Goal: Task Accomplishment & Management: Manage account settings

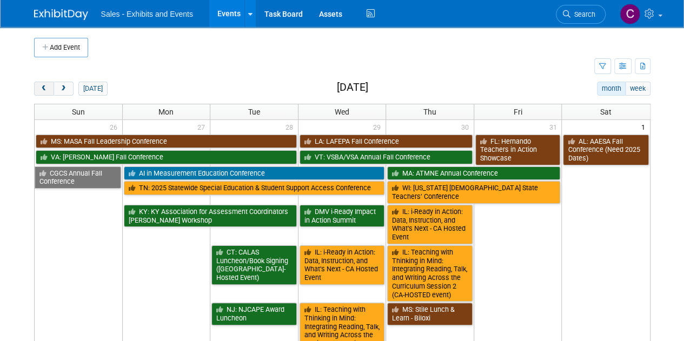
click at [42, 86] on span "prev" at bounding box center [44, 88] width 8 height 7
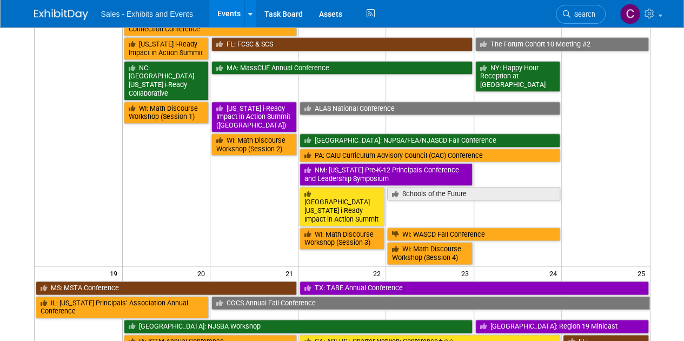
scroll to position [508, 0]
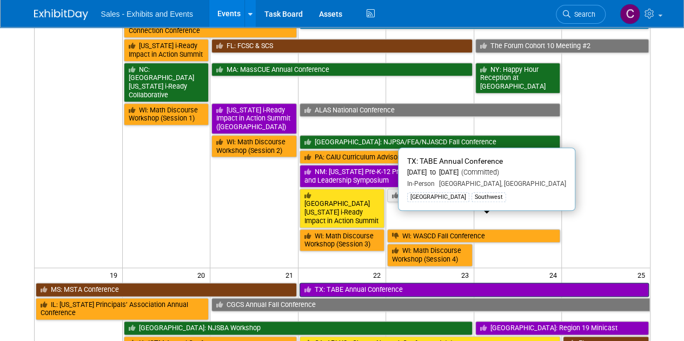
click at [333, 283] on link "TX: TABE Annual Conference" at bounding box center [474, 290] width 349 height 14
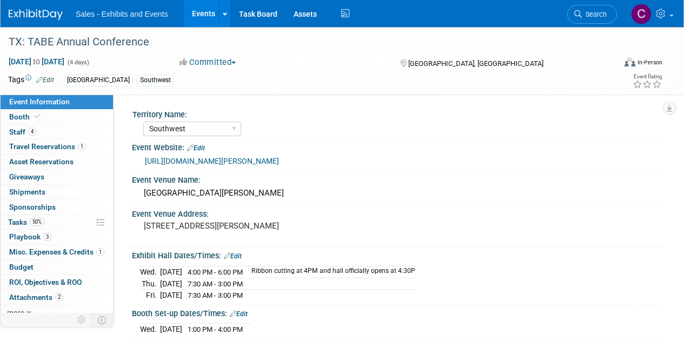
select select "Southwest"
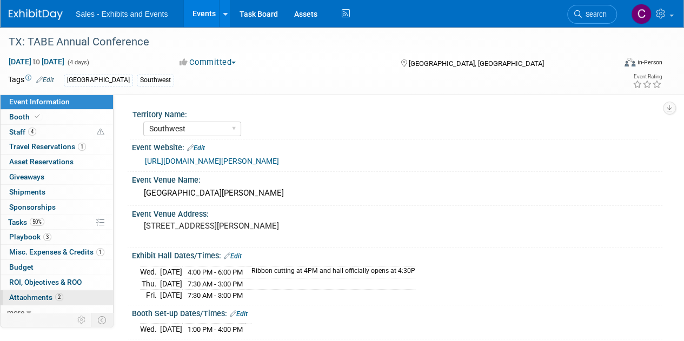
click at [28, 299] on span "Attachments 2" at bounding box center [36, 297] width 54 height 9
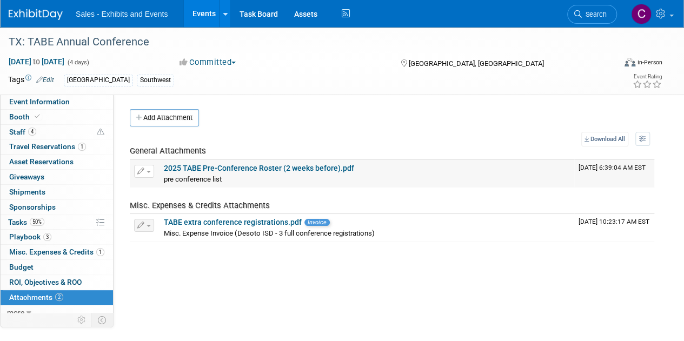
click at [183, 164] on link "2025 TABE Pre-Conference Roster (2 weeks before).pdf" at bounding box center [259, 168] width 190 height 9
click at [28, 221] on span "Tasks 50%" at bounding box center [26, 222] width 36 height 9
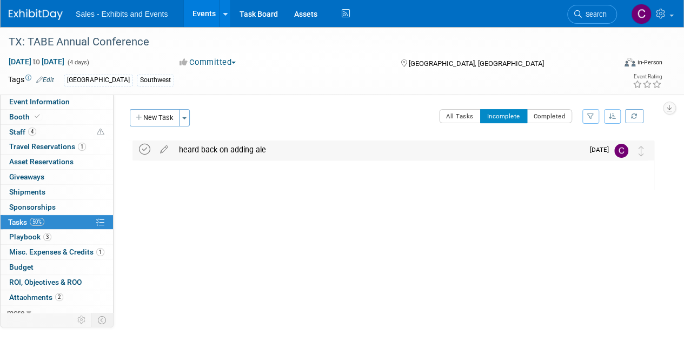
click at [146, 149] on icon at bounding box center [144, 149] width 11 height 11
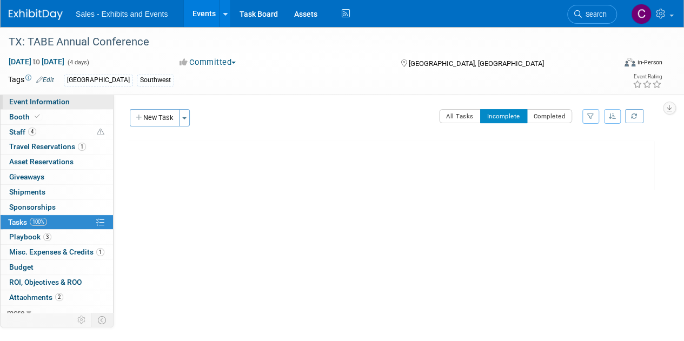
click at [57, 104] on span "Event Information" at bounding box center [39, 101] width 61 height 9
select select "Southwest"
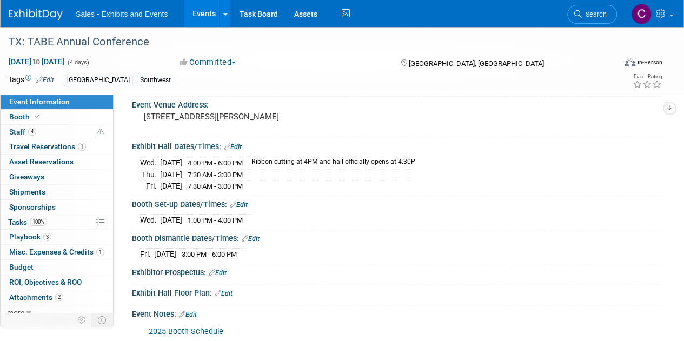
scroll to position [132, 0]
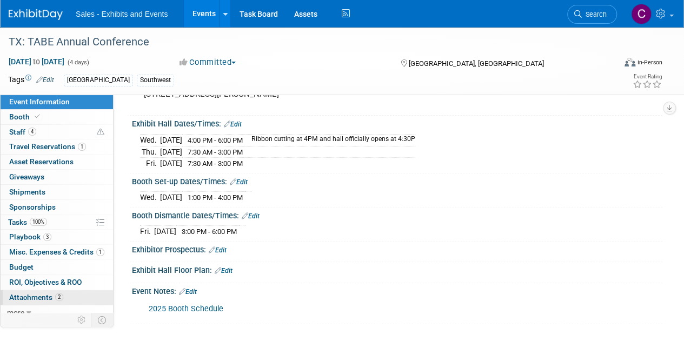
click at [43, 296] on span "Attachments 2" at bounding box center [36, 297] width 54 height 9
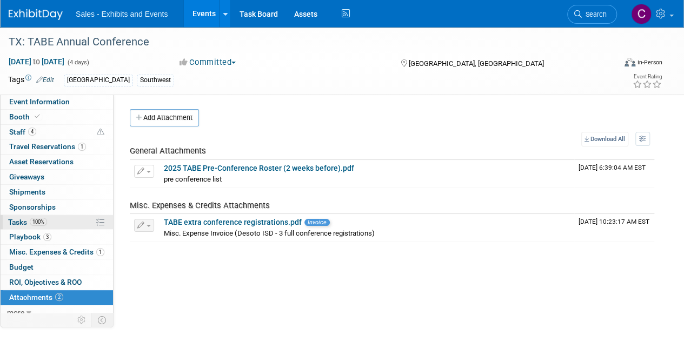
click at [21, 224] on span "Tasks 100%" at bounding box center [27, 222] width 39 height 9
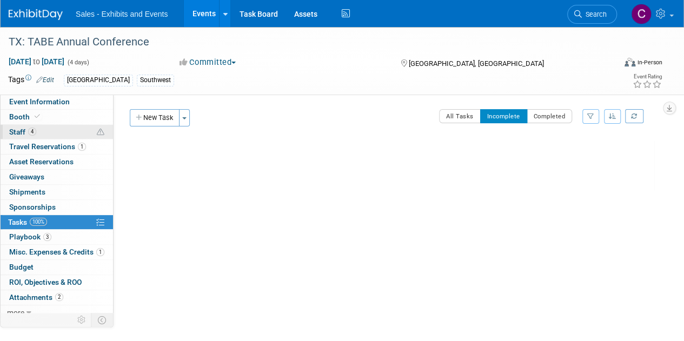
click at [17, 134] on span "Staff 4" at bounding box center [22, 132] width 27 height 9
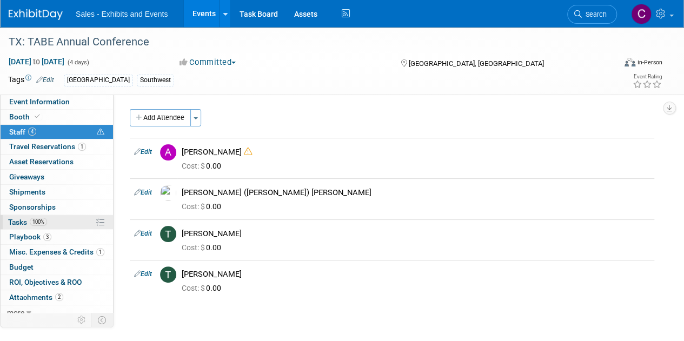
click at [17, 223] on span "Tasks 100%" at bounding box center [27, 222] width 39 height 9
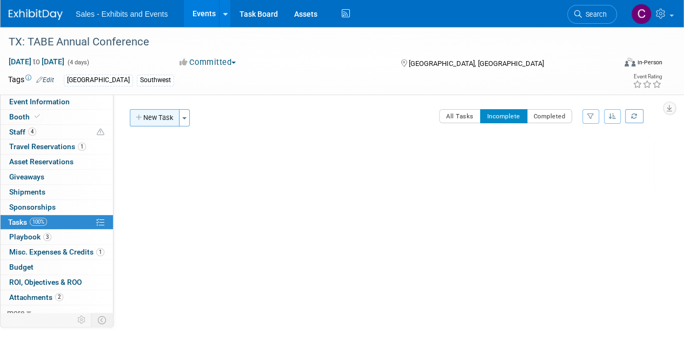
click at [154, 114] on button "New Task" at bounding box center [155, 117] width 50 height 17
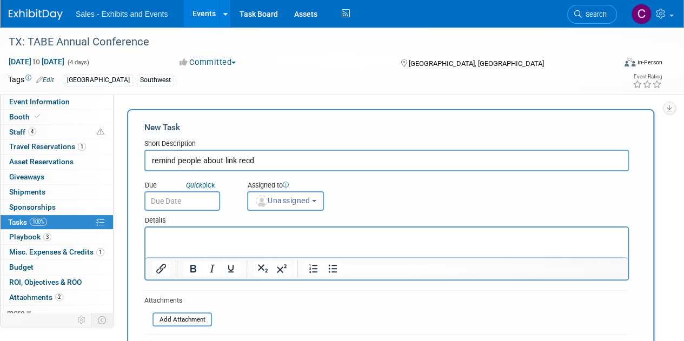
type input "remind people about link recd"
drag, startPoint x: 207, startPoint y: 236, endPoint x: 181, endPoint y: 235, distance: 26.0
click at [181, 235] on p "Rich Text Area. Press ALT-0 for help." at bounding box center [387, 237] width 470 height 11
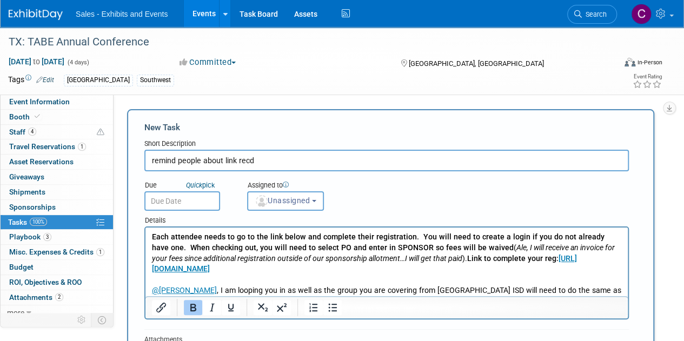
click at [204, 204] on input "text" at bounding box center [182, 200] width 76 height 19
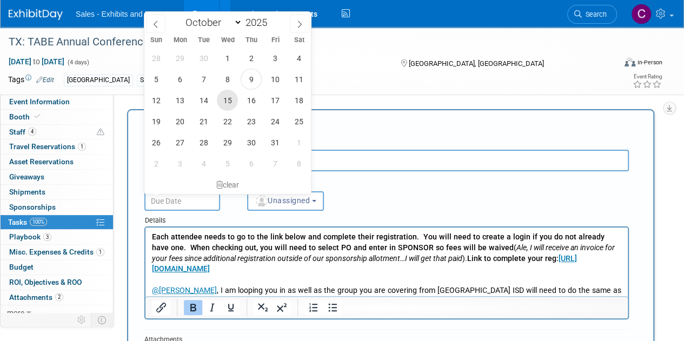
click at [229, 98] on span "15" at bounding box center [227, 100] width 21 height 21
type input "[DATE]"
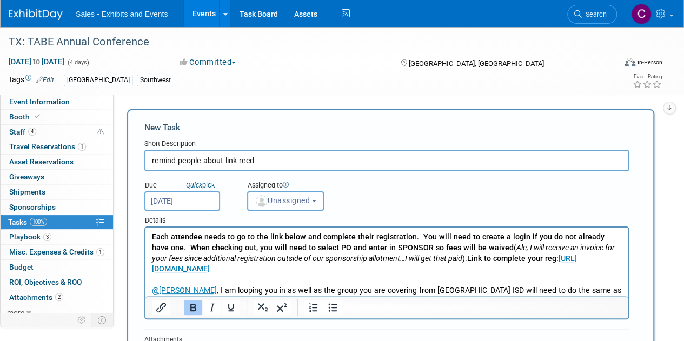
click at [284, 194] on button "Unassigned" at bounding box center [285, 200] width 77 height 19
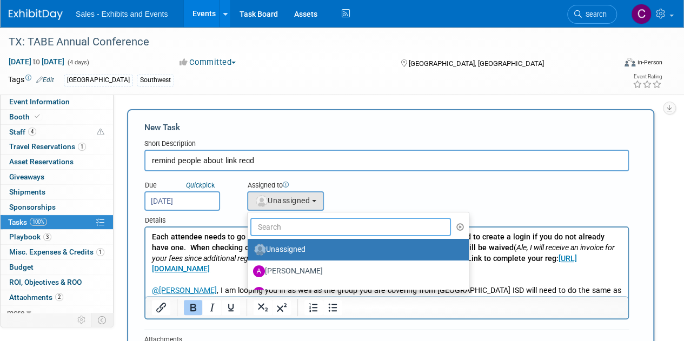
click at [292, 225] on input "text" at bounding box center [350, 227] width 201 height 18
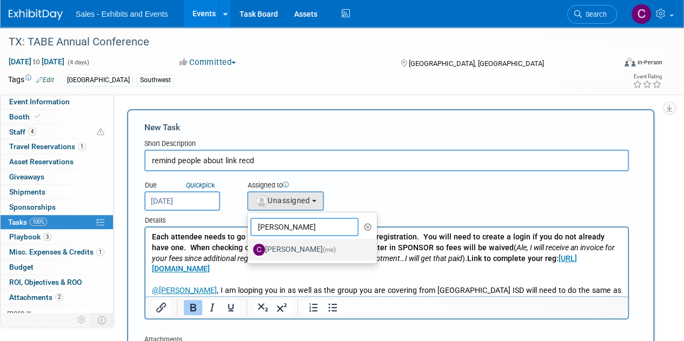
type input "[PERSON_NAME]"
click at [298, 248] on label "[PERSON_NAME] (me)" at bounding box center [309, 249] width 113 height 17
click at [249, 248] on input "[PERSON_NAME] (me)" at bounding box center [245, 248] width 7 height 7
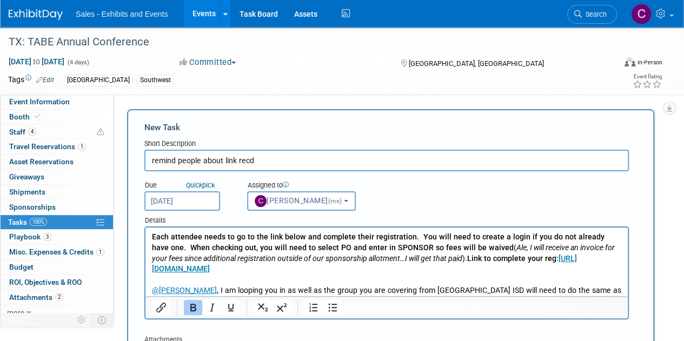
select select "a9e3834d-668b-4315-a5d4-069993be606a"
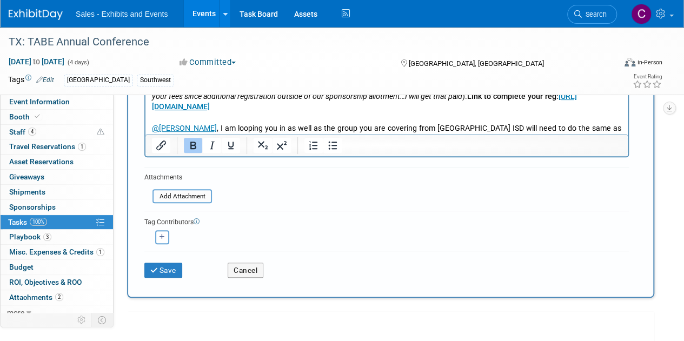
scroll to position [175, 0]
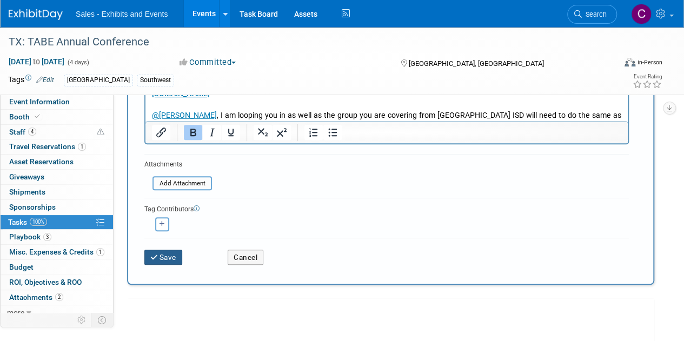
click at [161, 255] on button "Save" at bounding box center [163, 257] width 38 height 15
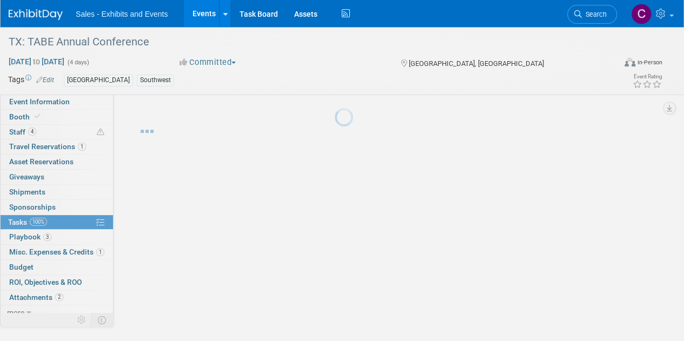
scroll to position [0, 0]
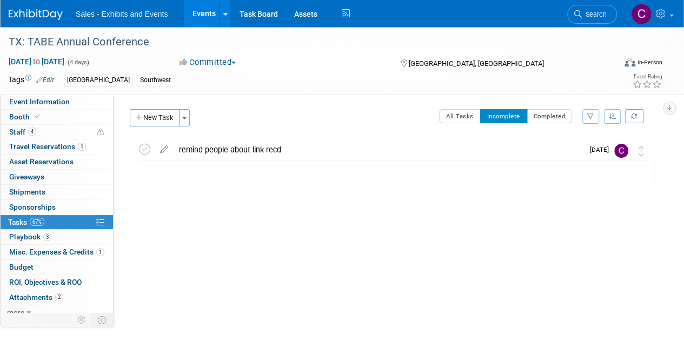
click at [194, 14] on link "Events" at bounding box center [203, 13] width 39 height 27
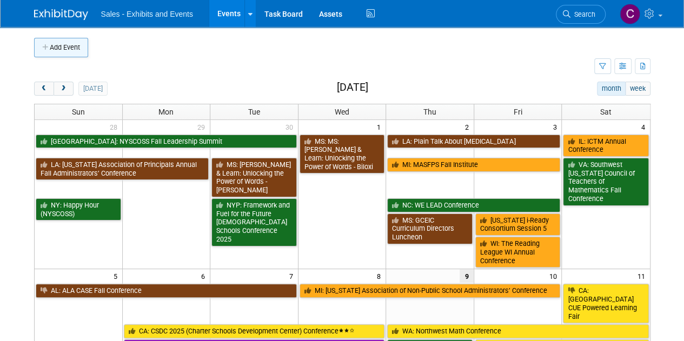
click at [51, 43] on button "Add Event" at bounding box center [61, 47] width 54 height 19
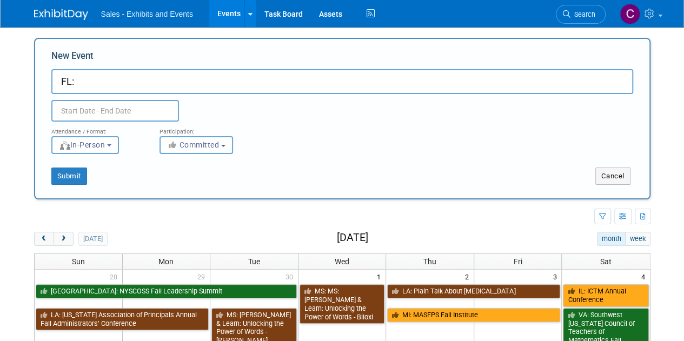
paste input "M-DCPS TOY and RTOY Recognition Awards"
type input "FL: M-DCPS TOY and RTOY Recognition Awards"
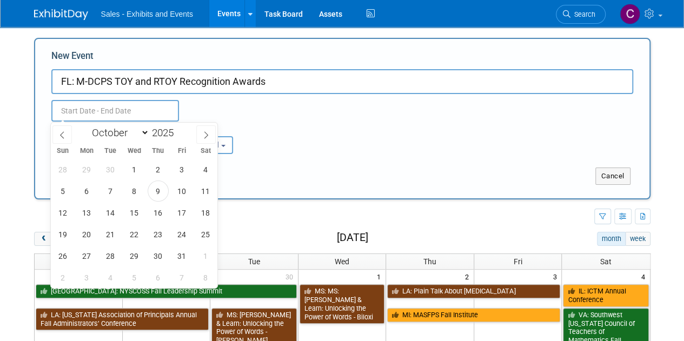
click at [100, 107] on input "text" at bounding box center [115, 111] width 128 height 22
click at [127, 128] on select "January February March April May June July August September October November De…" at bounding box center [118, 133] width 62 height 14
select select "0"
click at [87, 126] on select "January February March April May June July August September October November De…" at bounding box center [118, 133] width 62 height 14
click at [177, 127] on span at bounding box center [178, 130] width 8 height 6
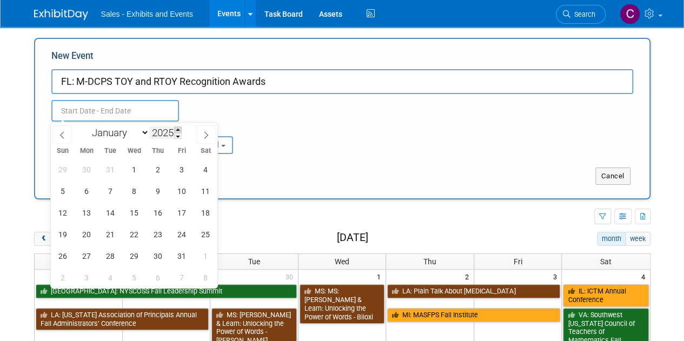
type input "2026"
click at [130, 259] on span "28" at bounding box center [134, 255] width 21 height 21
type input "Jan 28, 2026 to Jan 28, 2026"
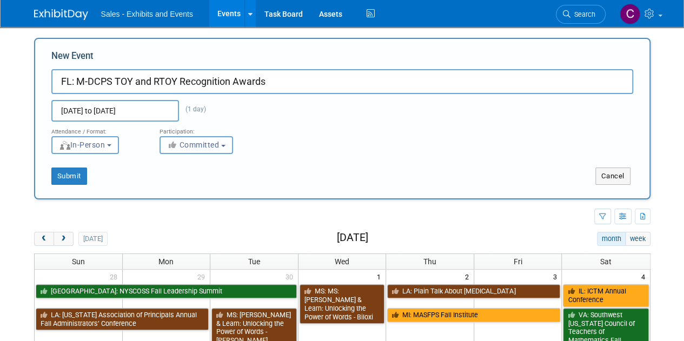
click at [189, 141] on span "Committed" at bounding box center [193, 145] width 52 height 9
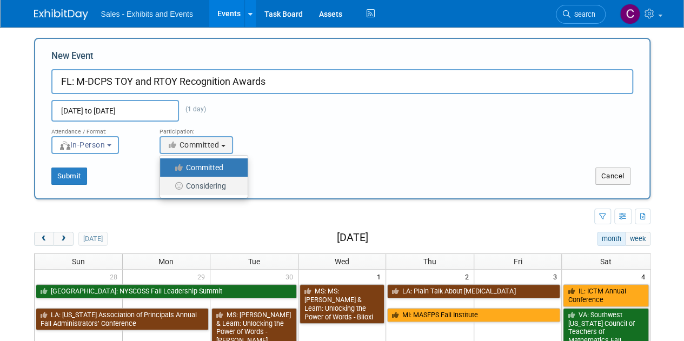
click at [191, 185] on label "Considering" at bounding box center [200, 186] width 71 height 14
click at [170, 185] on input "Considering" at bounding box center [166, 186] width 7 height 7
select select "2"
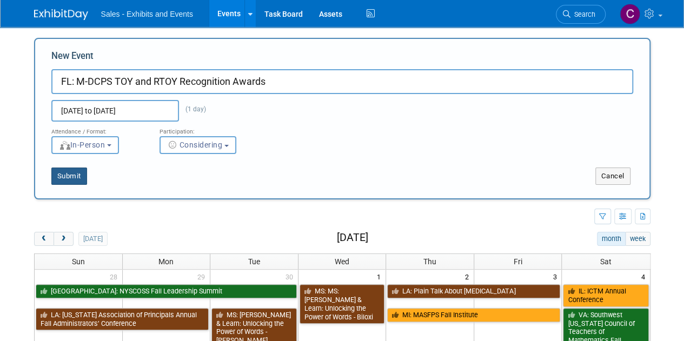
click at [71, 182] on button "Submit" at bounding box center [69, 176] width 36 height 17
type input "FL: M-DCPS TOY and RTOY Recognition Awards"
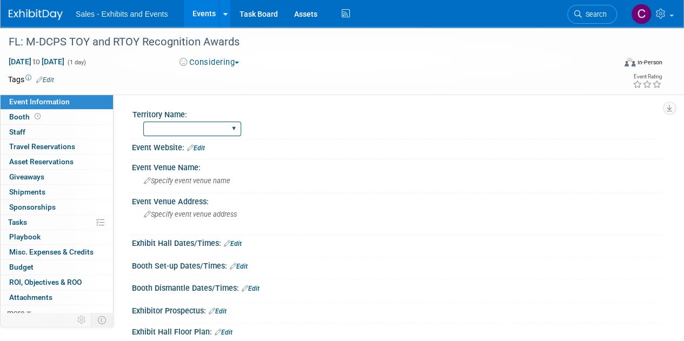
click at [164, 130] on select "Atlantic Southeast Central Southwest Pacific Mountain National Strategic Partne…" at bounding box center [192, 129] width 98 height 15
select select "Southeast"
click at [143, 122] on select "Atlantic Southeast Central Southwest Pacific Mountain National Strategic Partne…" at bounding box center [192, 129] width 98 height 15
click at [51, 78] on link "Edit" at bounding box center [45, 80] width 18 height 8
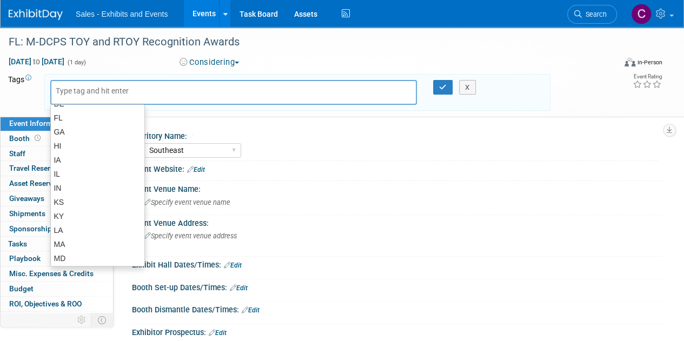
scroll to position [165, 0]
click at [110, 123] on div "FL" at bounding box center [97, 117] width 95 height 15
type input "FL"
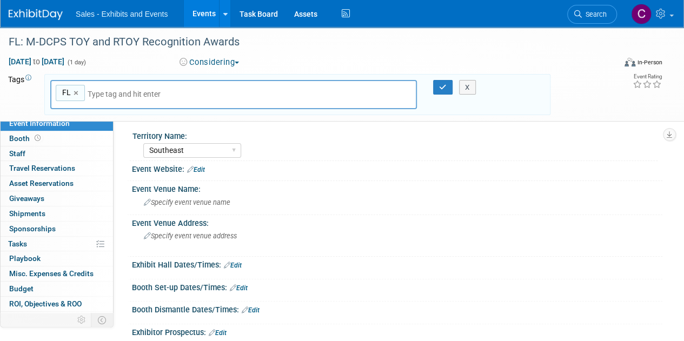
type input "s"
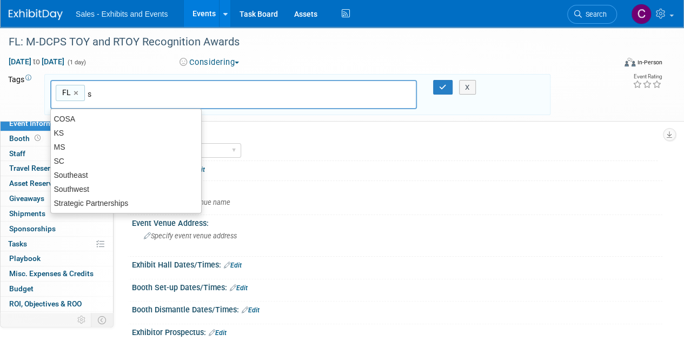
scroll to position [0, 0]
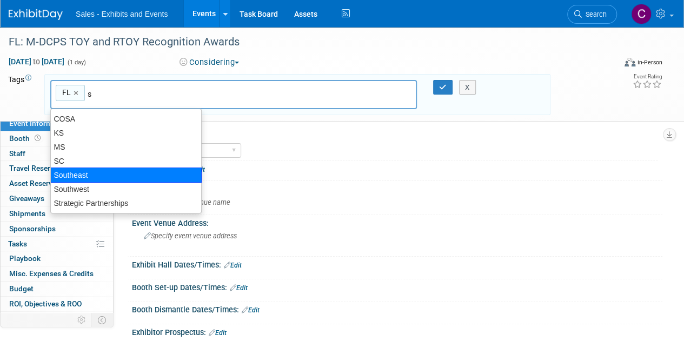
click at [98, 175] on div "Southeast" at bounding box center [125, 175] width 151 height 15
type input "FL, Southeast"
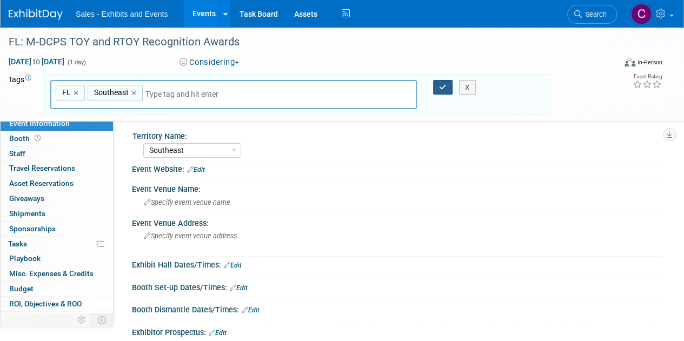
click at [438, 85] on button "button" at bounding box center [442, 87] width 19 height 15
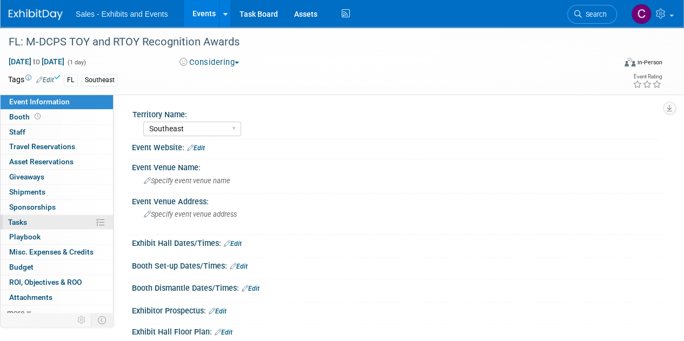
click at [9, 218] on span "Tasks 0%" at bounding box center [17, 222] width 19 height 9
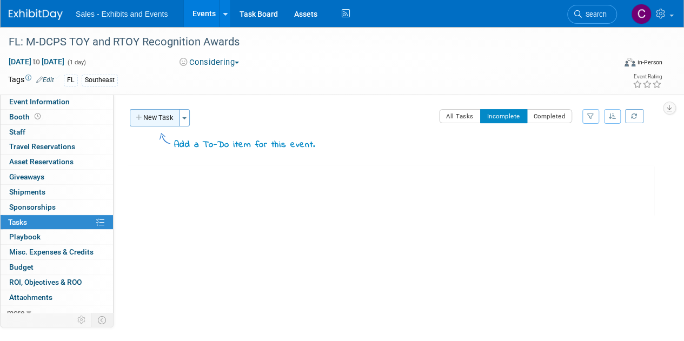
click at [161, 121] on button "New Task" at bounding box center [155, 117] width 50 height 17
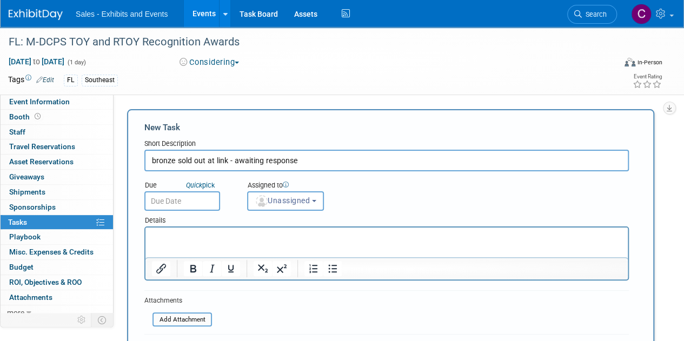
type input "bronze sold out at link - awaiting response"
click at [182, 204] on input "text" at bounding box center [182, 200] width 76 height 19
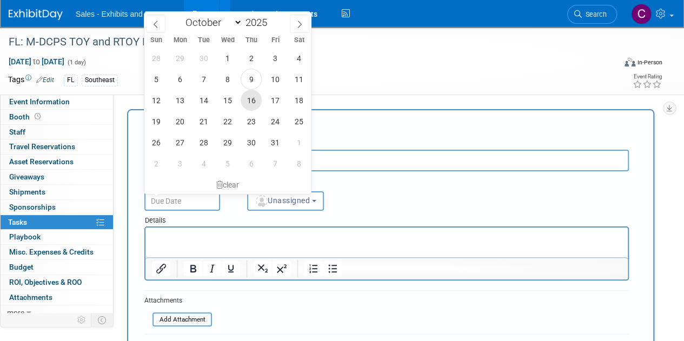
click at [247, 99] on span "16" at bounding box center [251, 100] width 21 height 21
type input "Oct 16, 2025"
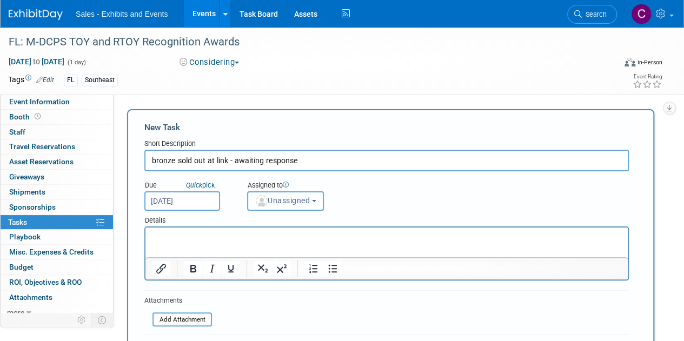
click at [285, 198] on span "Unassigned" at bounding box center [282, 200] width 55 height 9
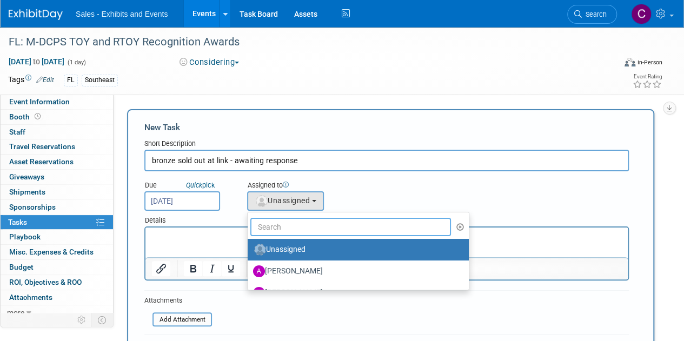
click at [296, 221] on input "text" at bounding box center [350, 227] width 201 height 18
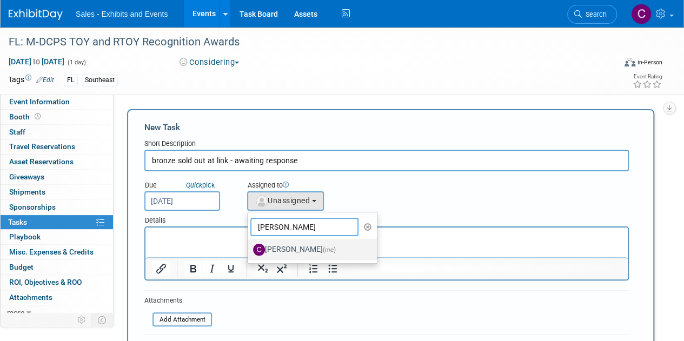
type input "[PERSON_NAME]"
click at [294, 249] on label "[PERSON_NAME] (me)" at bounding box center [309, 249] width 113 height 17
click at [249, 249] on input "[PERSON_NAME] (me)" at bounding box center [245, 248] width 7 height 7
select select "a9e3834d-668b-4315-a5d4-069993be606a"
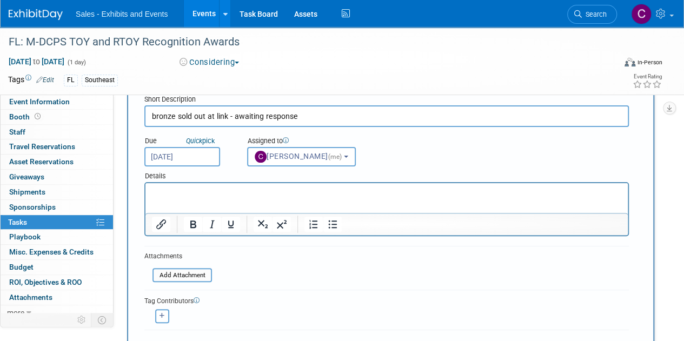
scroll to position [89, 0]
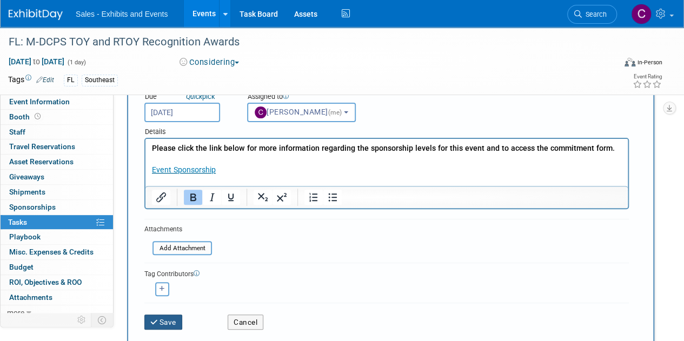
click at [169, 324] on button "Save" at bounding box center [163, 322] width 38 height 15
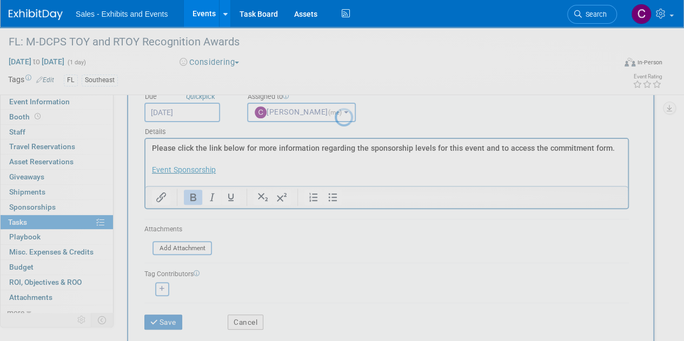
scroll to position [0, 0]
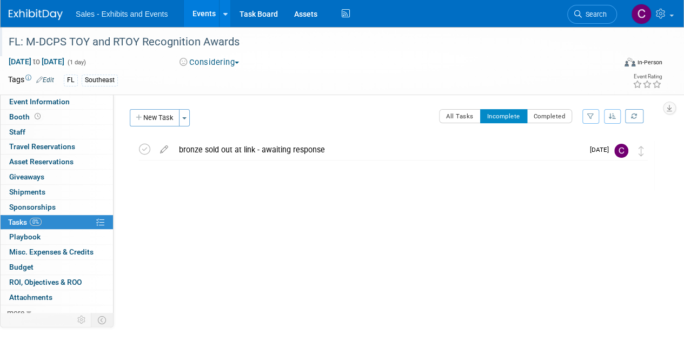
drag, startPoint x: 27, startPoint y: 43, endPoint x: 238, endPoint y: 42, distance: 210.8
click at [238, 42] on div "FL: M-DCPS TOY and RTOY Recognition Awards" at bounding box center [306, 41] width 602 height 19
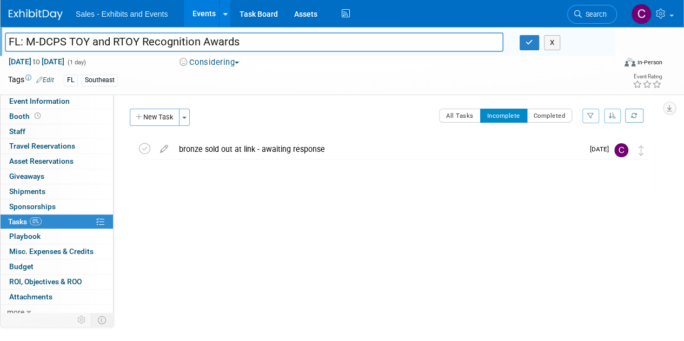
drag, startPoint x: 238, startPoint y: 42, endPoint x: 26, endPoint y: 39, distance: 211.9
click at [26, 39] on input "FL: M-DCPS TOY and RTOY Recognition Awards" at bounding box center [254, 41] width 498 height 19
drag, startPoint x: 26, startPoint y: 39, endPoint x: 262, endPoint y: 45, distance: 235.8
click at [262, 45] on input "FL: M-DCPS TOY and RTOY Recognition Awards" at bounding box center [254, 41] width 498 height 19
click at [527, 38] on button "button" at bounding box center [529, 42] width 19 height 15
